Goal: Task Accomplishment & Management: Complete application form

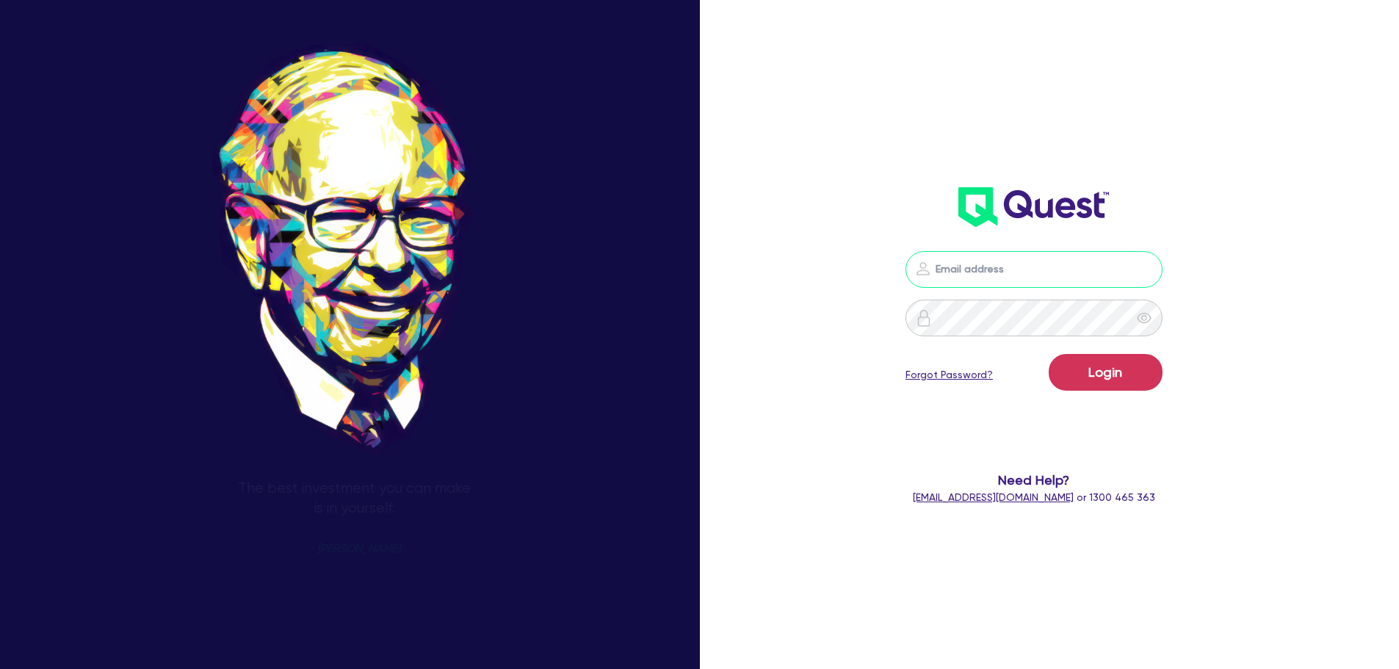
click at [987, 267] on input "email" at bounding box center [1033, 269] width 257 height 37
type input "[PERSON_NAME][EMAIL_ADDRESS][DOMAIN_NAME]"
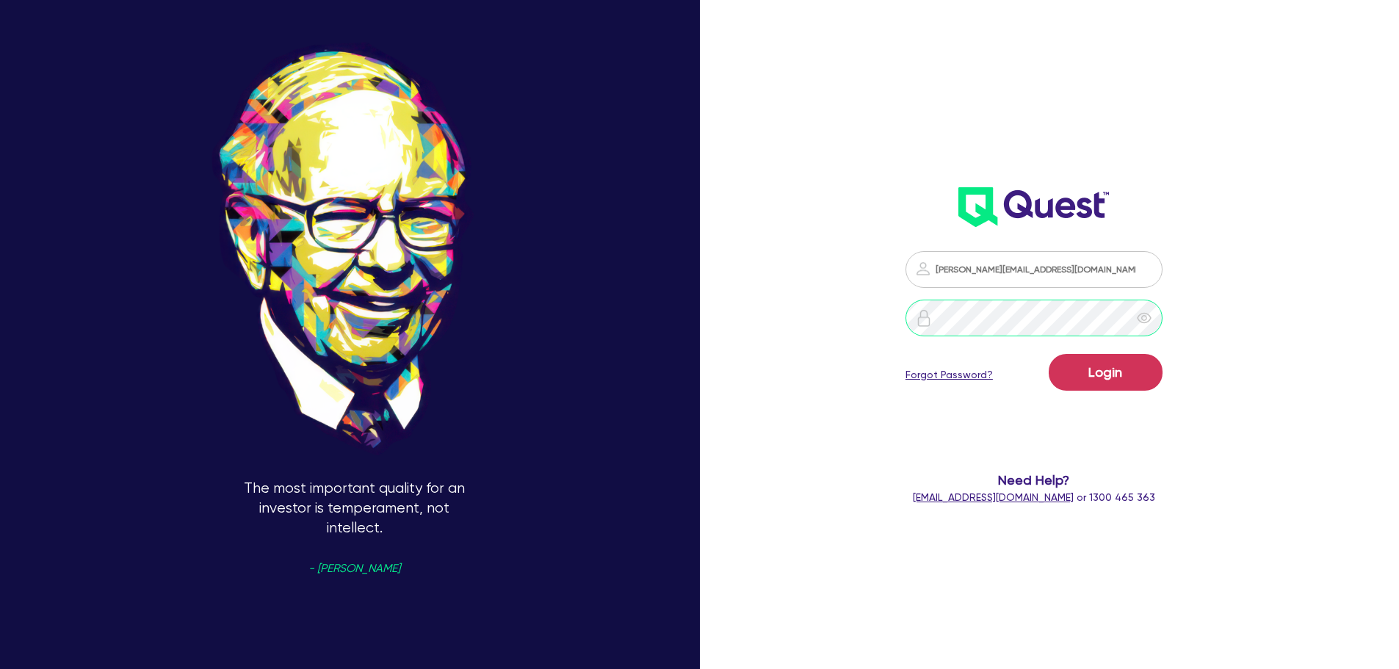
click at [1049, 354] on button "Login" at bounding box center [1106, 372] width 114 height 37
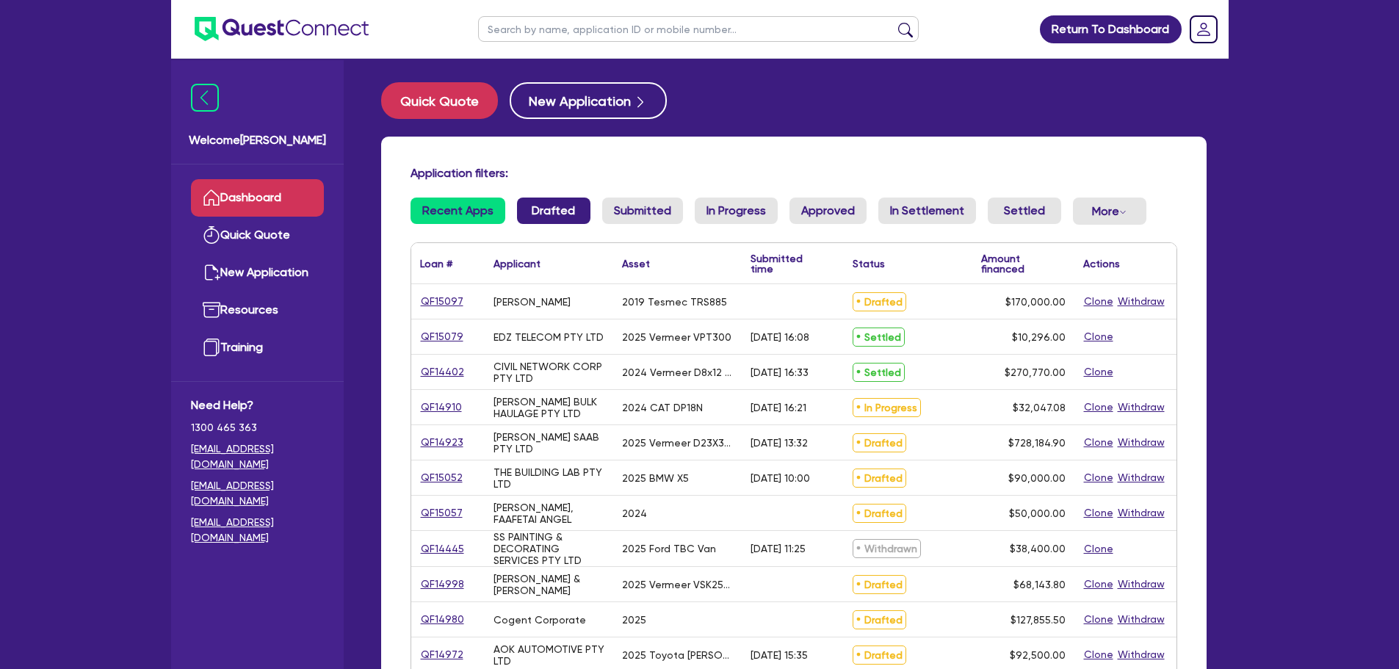
click at [538, 203] on link "Drafted" at bounding box center [553, 211] width 73 height 26
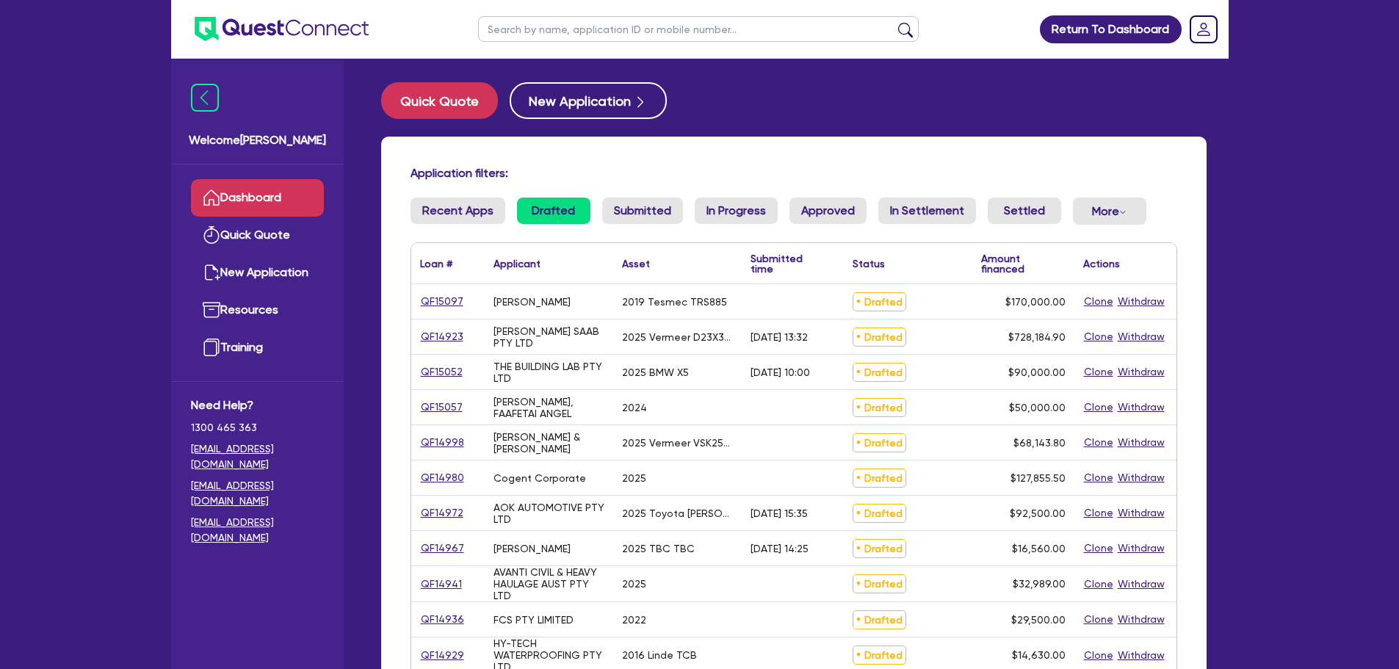
click at [519, 26] on input "text" at bounding box center [698, 29] width 441 height 26
click at [894, 22] on button "submit" at bounding box center [905, 32] width 23 height 21
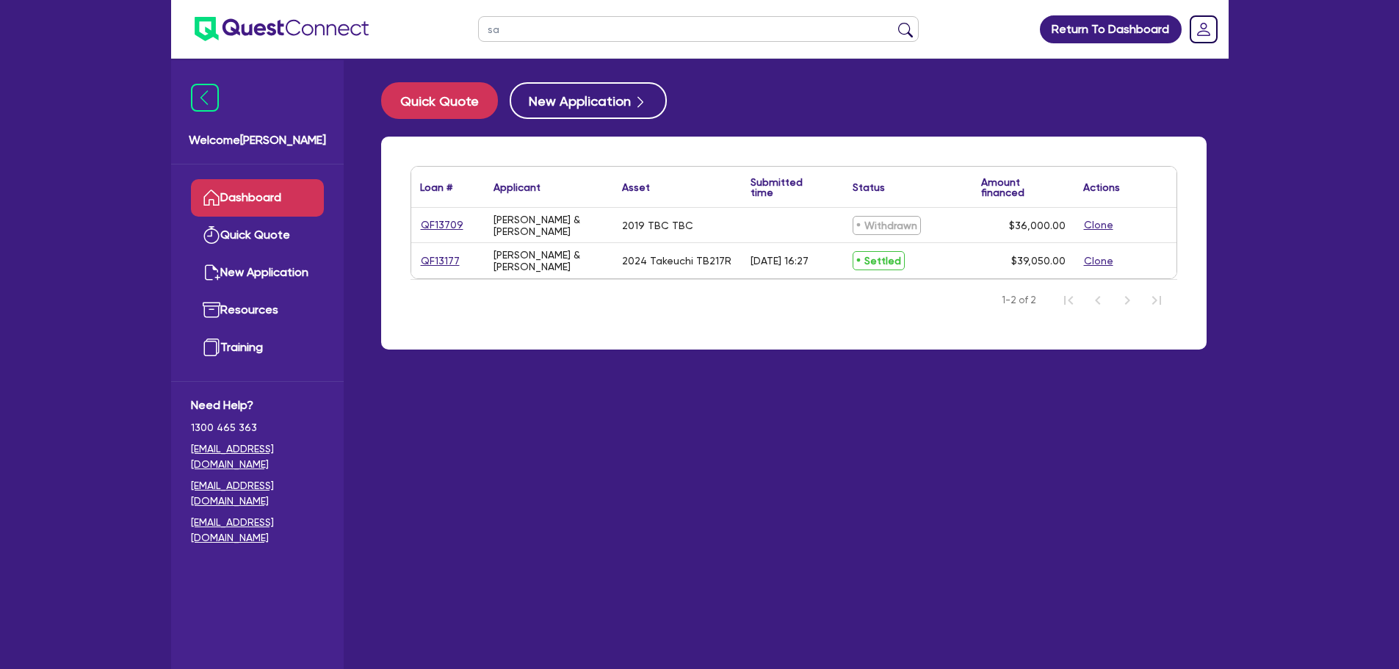
type input "s"
type input "del"
click at [894, 22] on button "submit" at bounding box center [905, 32] width 23 height 21
click at [245, 211] on link "Dashboard" at bounding box center [257, 197] width 133 height 37
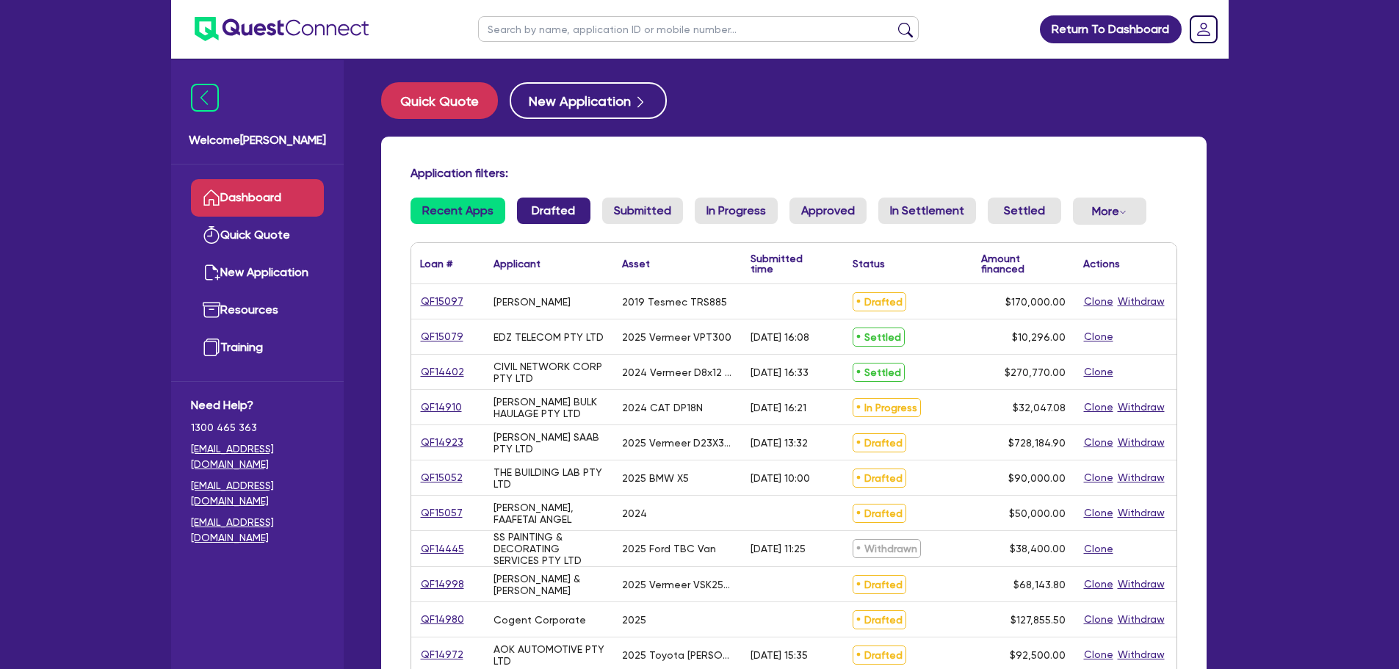
click at [536, 207] on link "Drafted" at bounding box center [553, 211] width 73 height 26
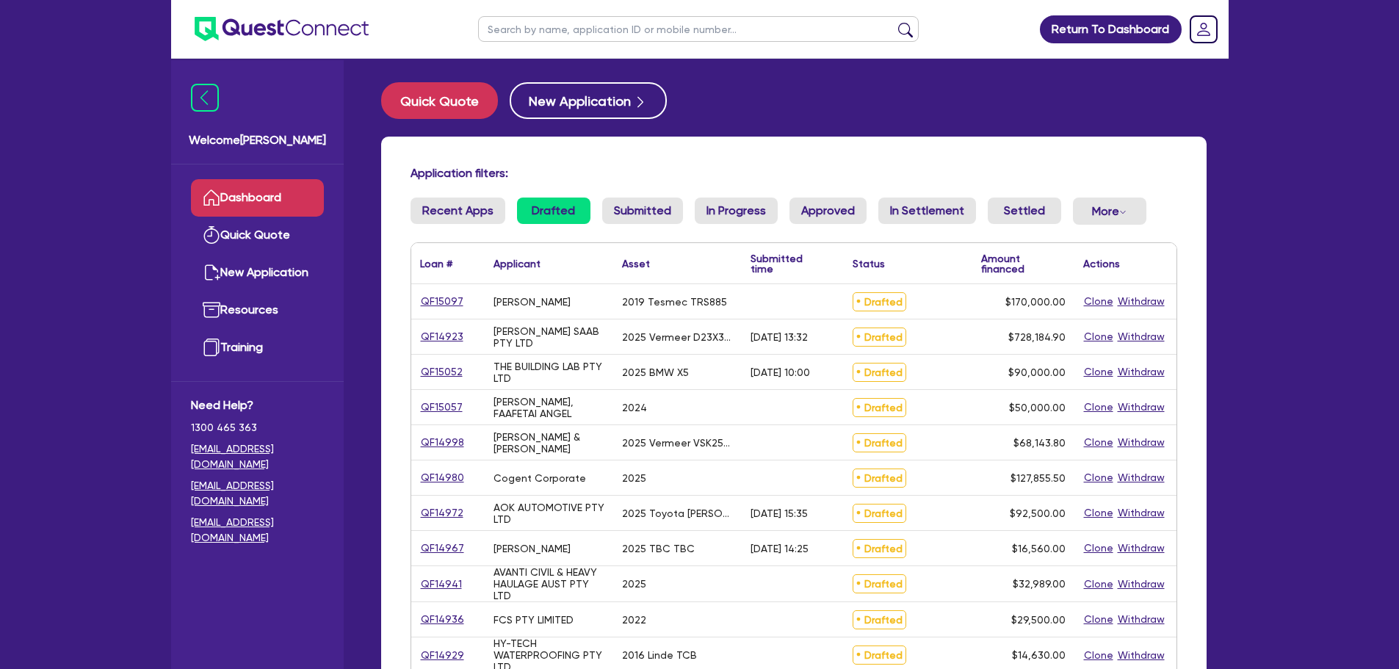
click at [496, 28] on input "text" at bounding box center [698, 29] width 441 height 26
type input "[PERSON_NAME]"
click at [894, 22] on button "submit" at bounding box center [905, 32] width 23 height 21
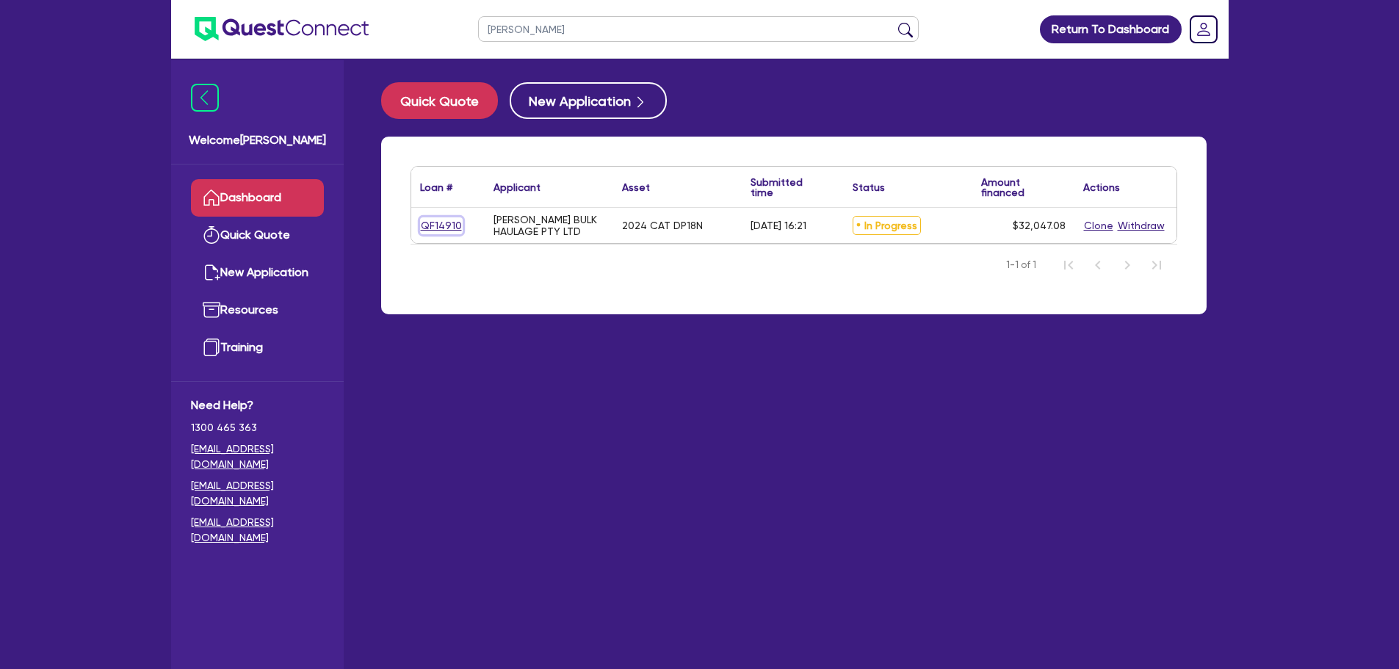
click at [436, 223] on link "QF14910" at bounding box center [441, 225] width 43 height 17
select select "PRIMARY_ASSETS"
select select "FORKLIFTS_AND_WAREHOUSING_EQUIPMENT"
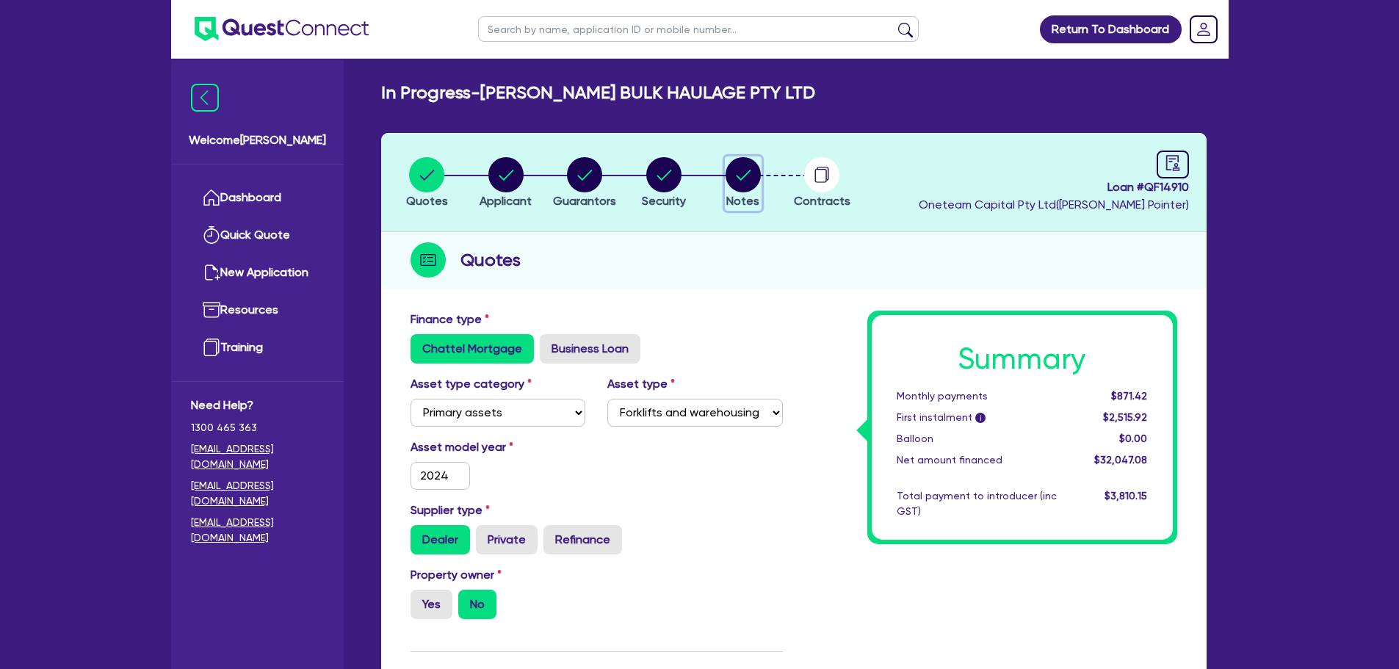
click at [743, 184] on circle "button" at bounding box center [743, 174] width 35 height 35
select select "Quest Finance - Own Book"
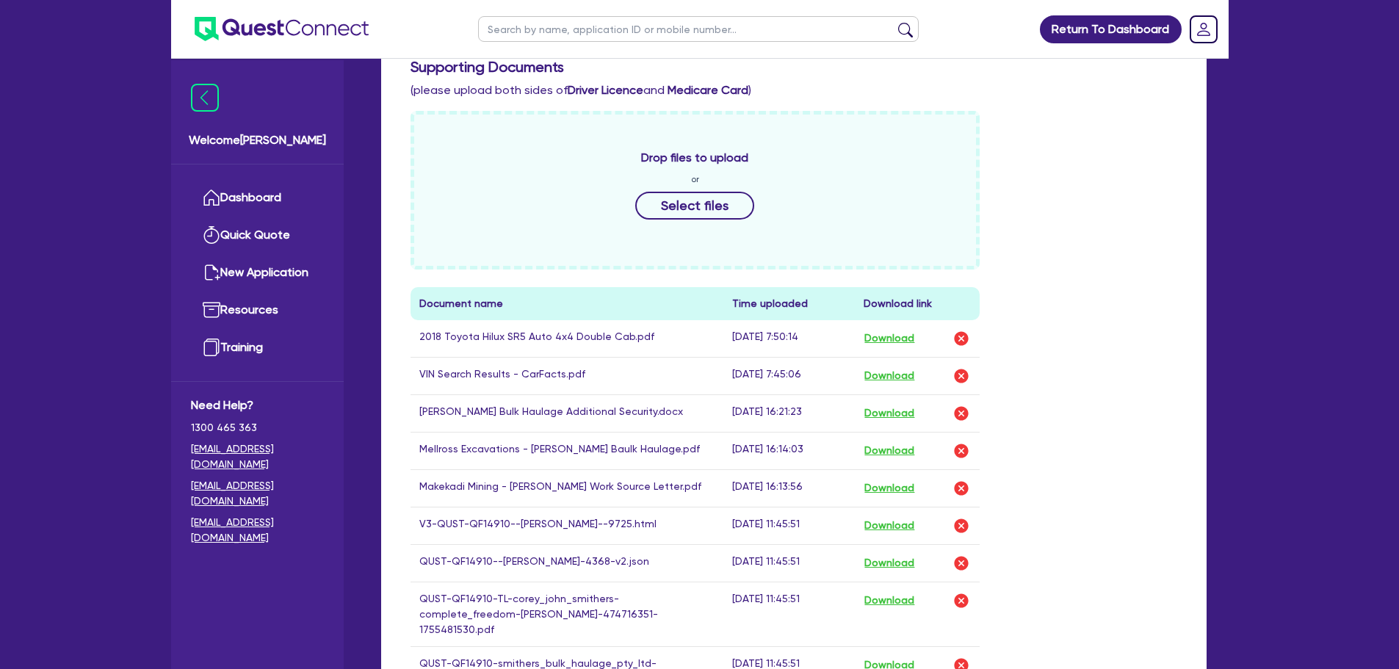
scroll to position [734, 0]
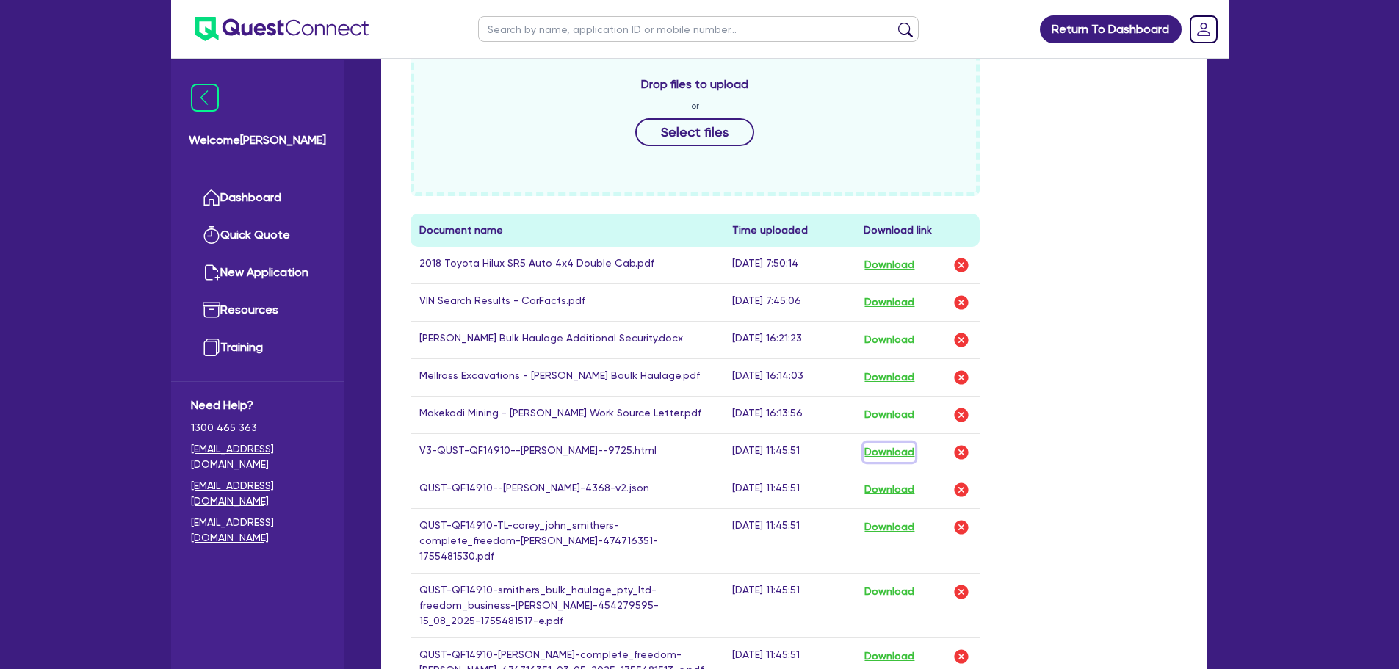
click at [891, 450] on button "Download" at bounding box center [889, 452] width 51 height 19
